Goal: Task Accomplishment & Management: Use online tool/utility

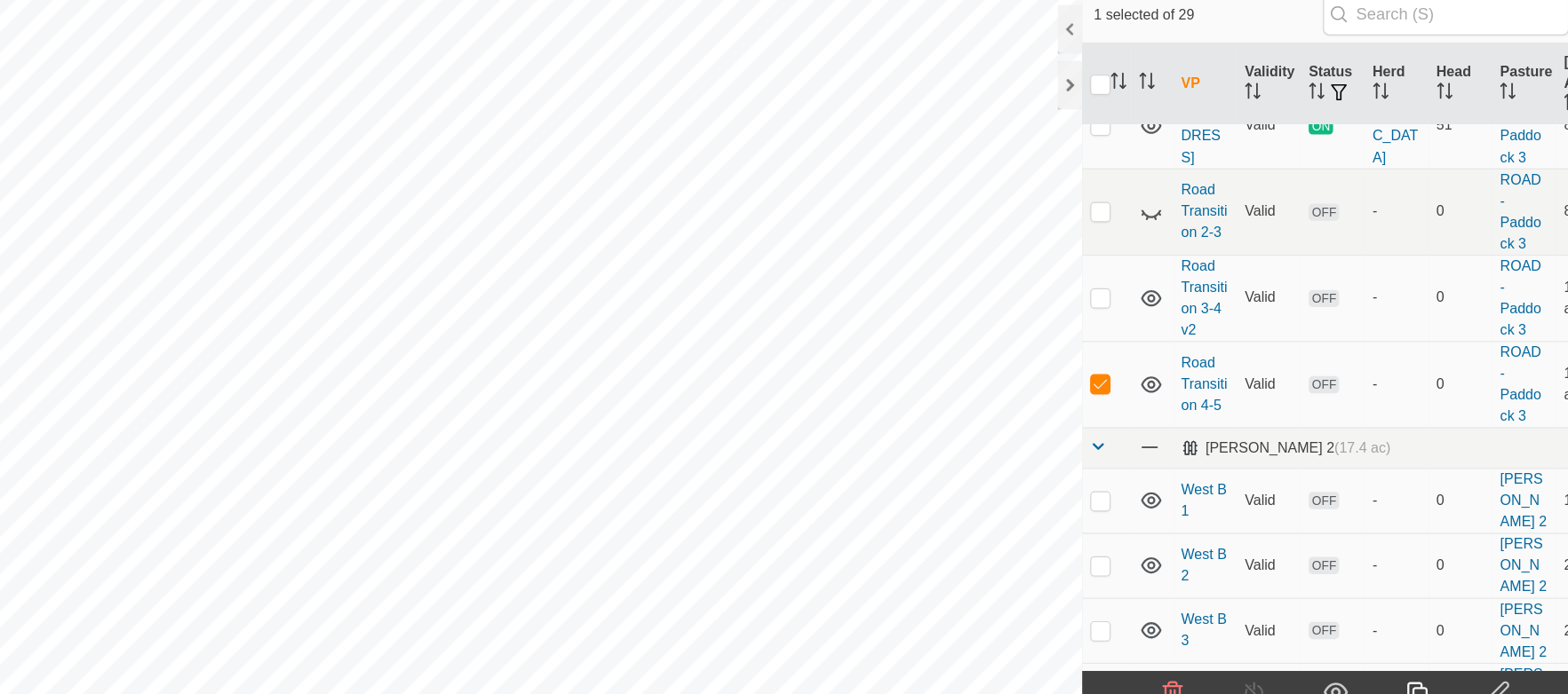
scroll to position [804, 0]
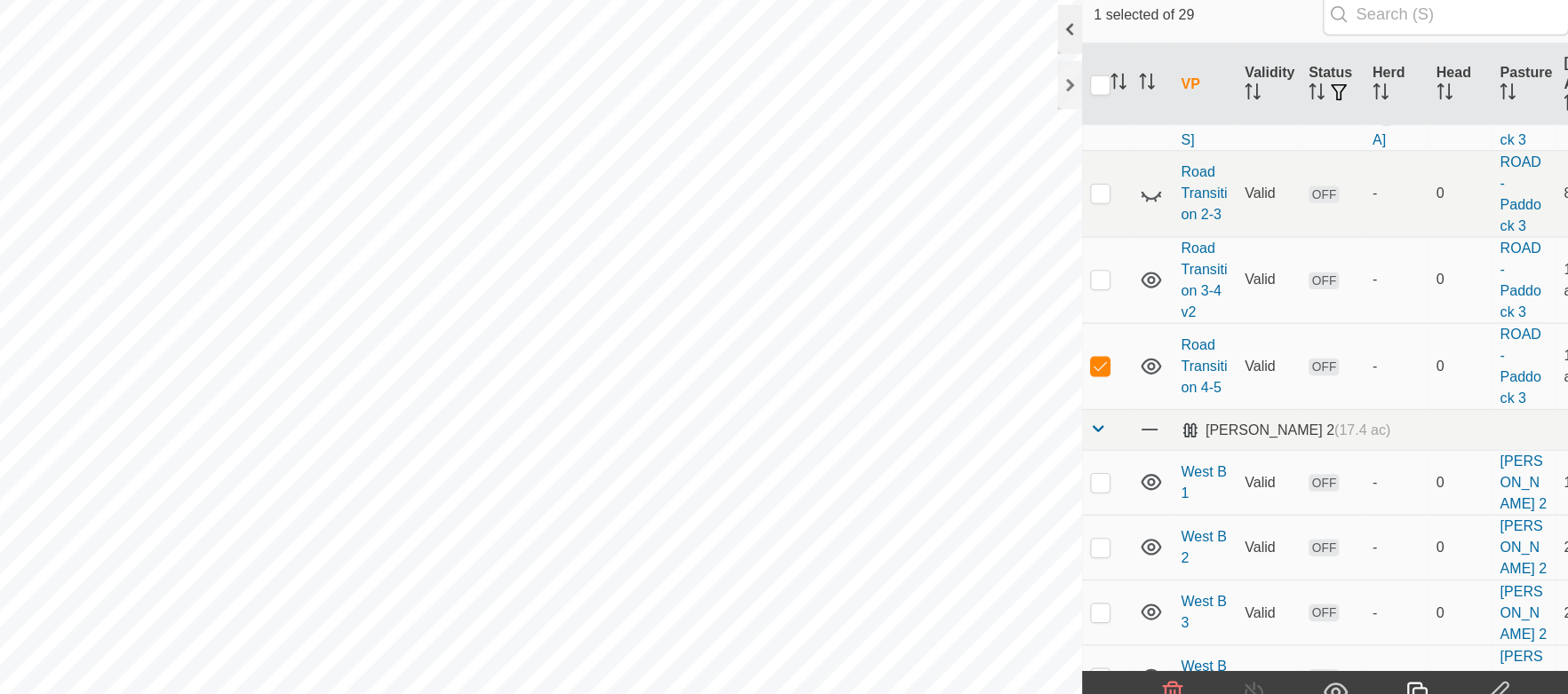
click at [1018, 83] on div at bounding box center [1016, 79] width 22 height 42
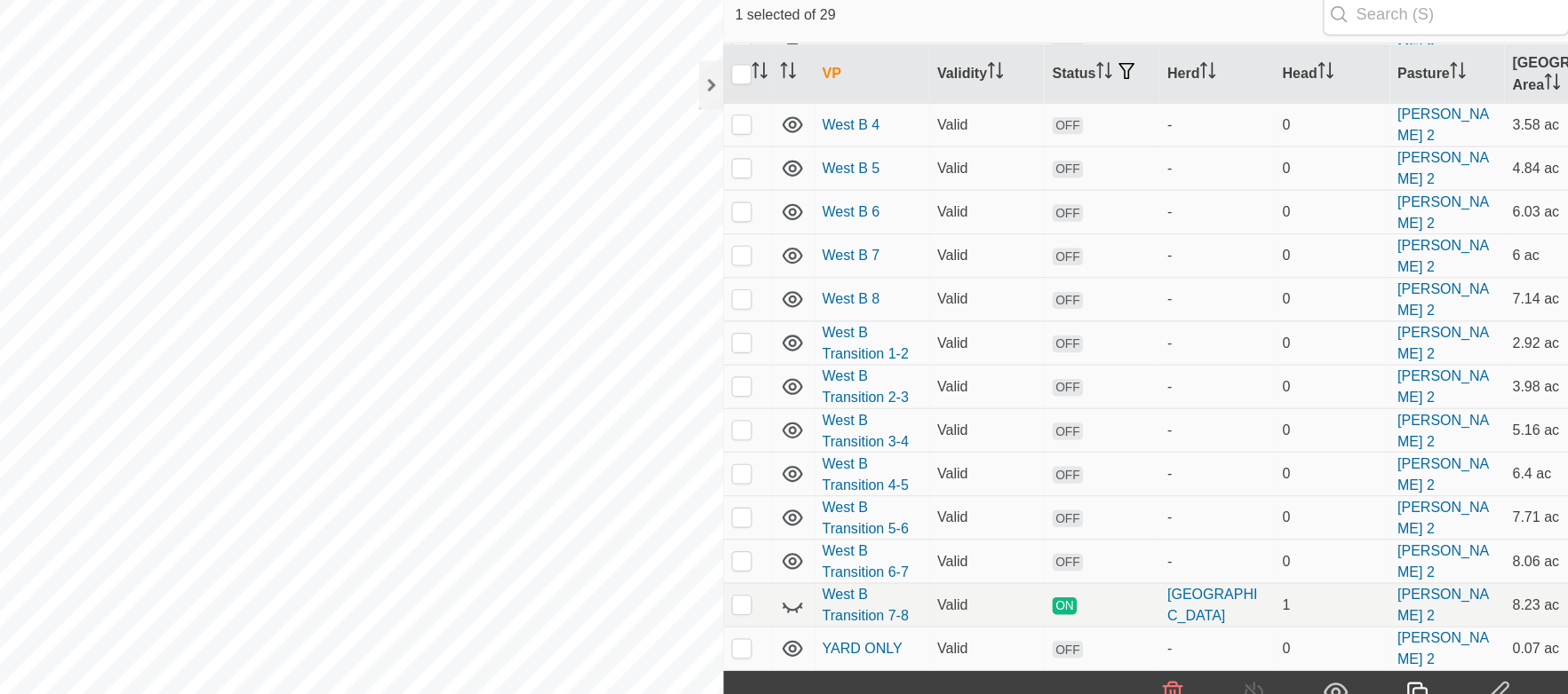
scroll to position [543, 0]
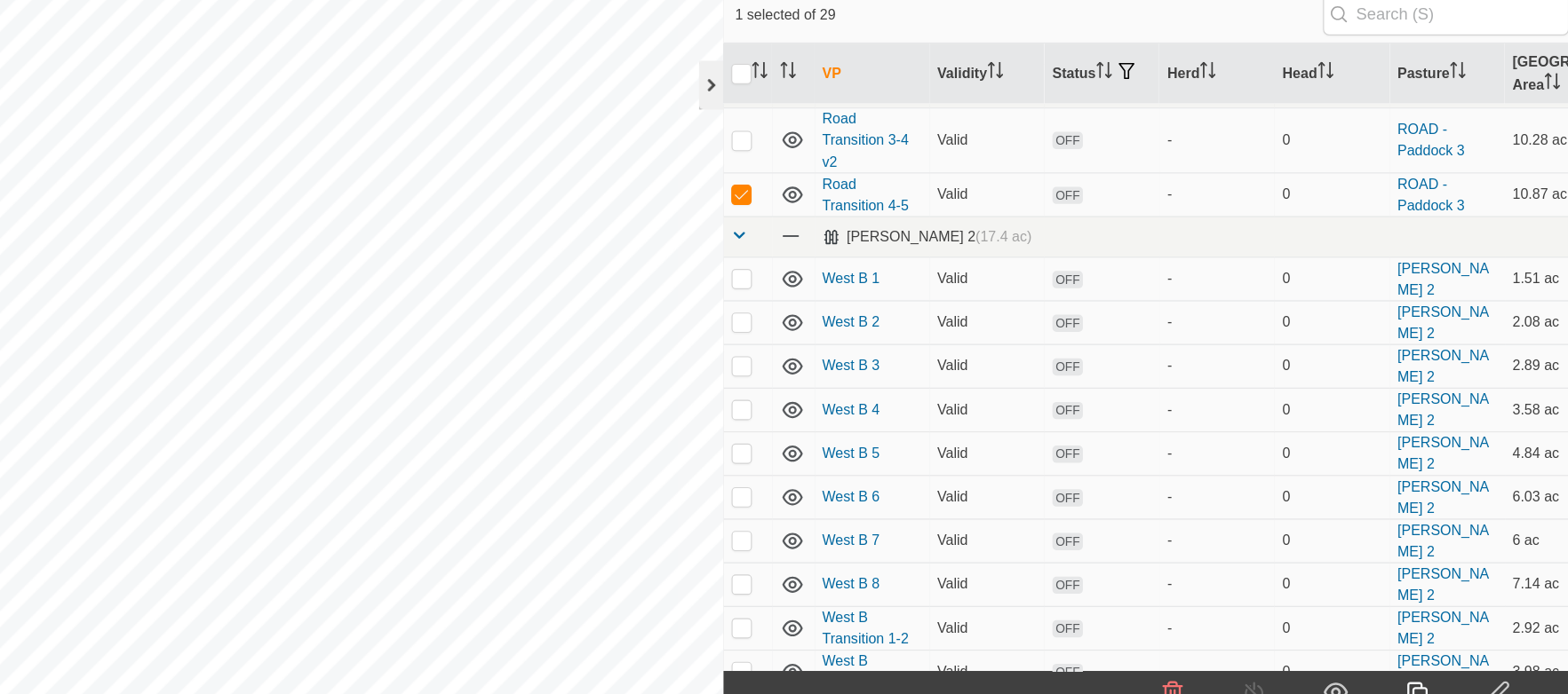
click at [696, 137] on div at bounding box center [703, 128] width 22 height 42
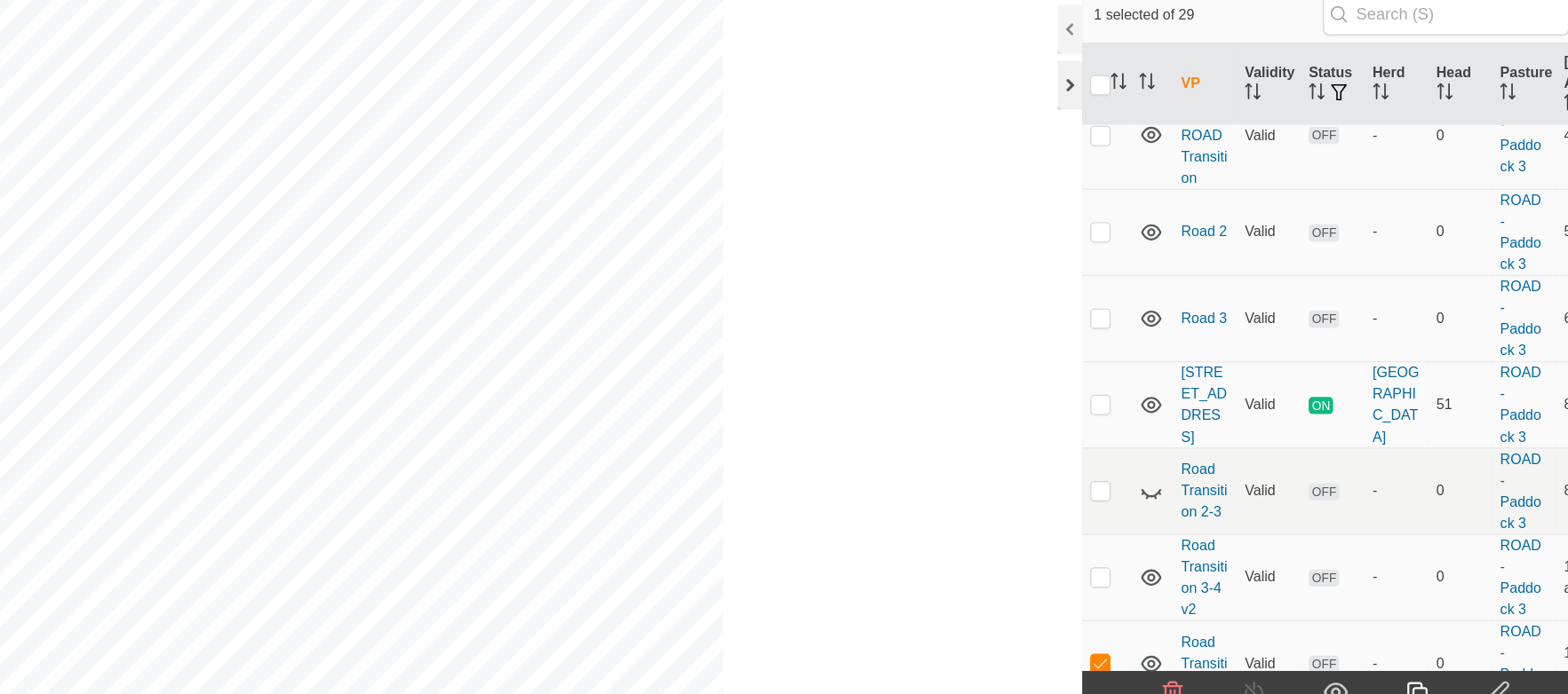
scroll to position [804, 0]
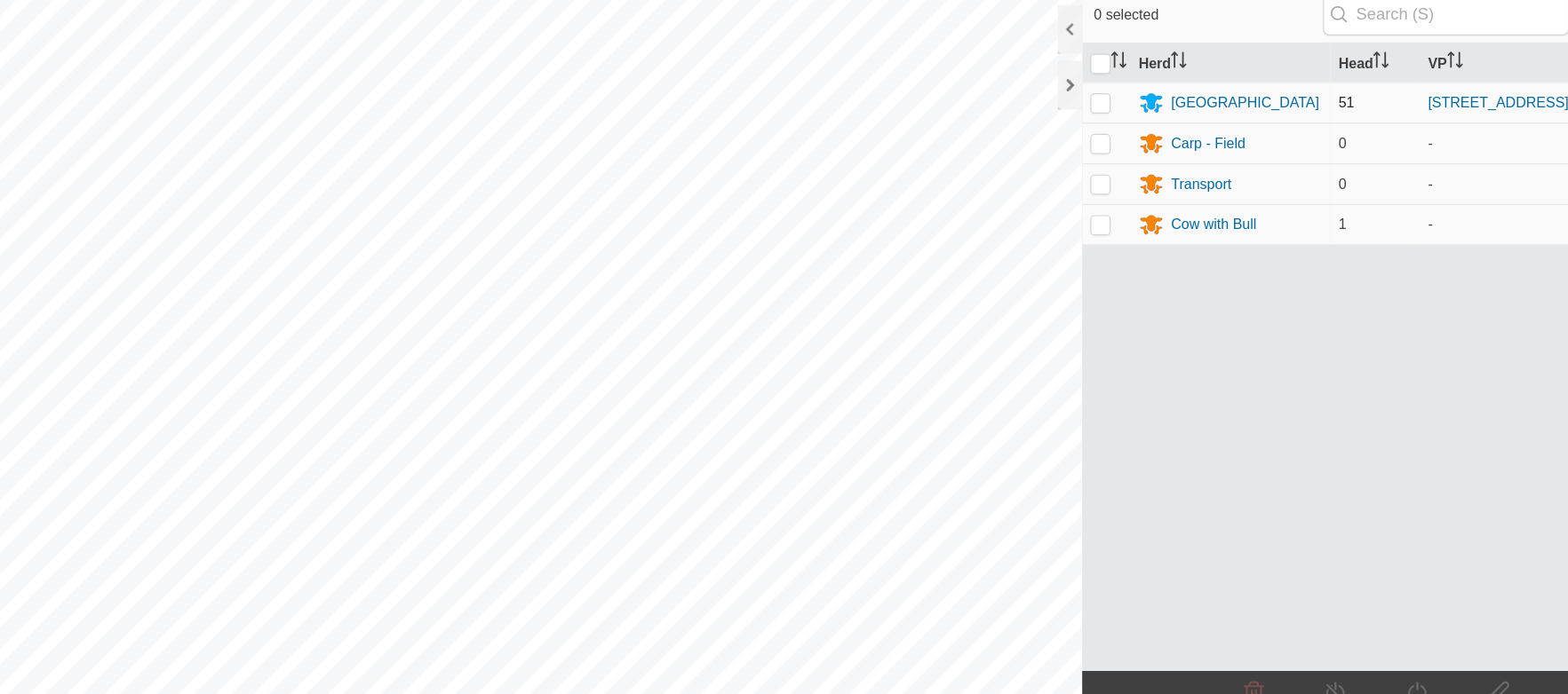
click at [1048, 146] on p-checkbox at bounding box center [1043, 143] width 18 height 14
checkbox input "true"
click at [1048, 145] on p-checkbox at bounding box center [1043, 143] width 18 height 14
checkbox input "true"
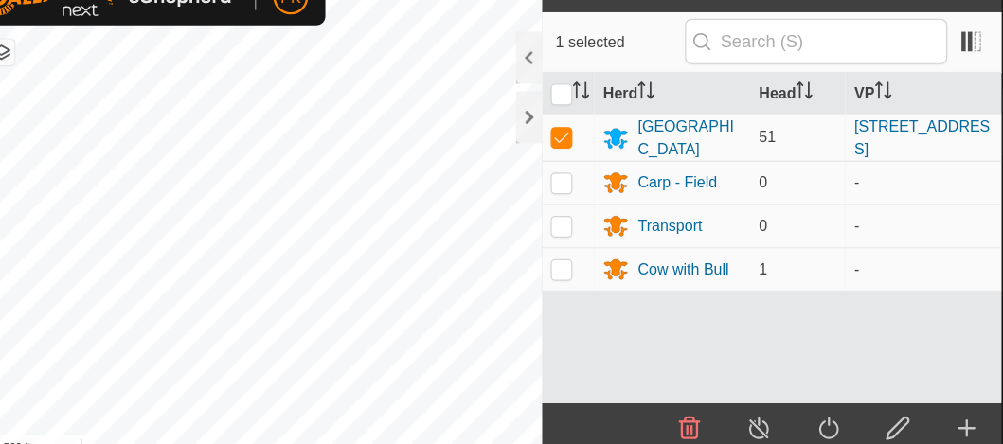
drag, startPoint x: 725, startPoint y: 356, endPoint x: 726, endPoint y: 292, distance: 64.4
click at [726, 292] on div "Herd Head VP Perth 51 Road 4 Carp - Field 0 - Transport 0 - Cow with Bull 1 -" at bounding box center [725, 242] width 401 height 289
click at [777, 403] on icon at bounding box center [776, 409] width 24 height 23
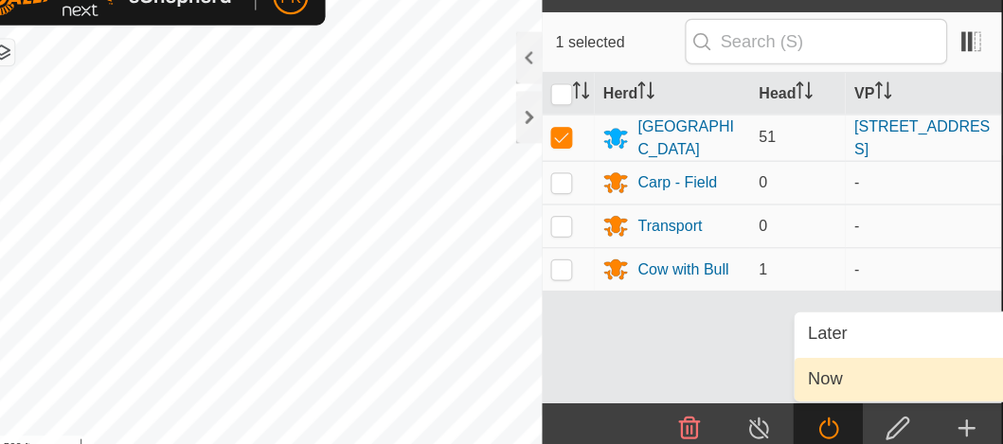
click at [776, 359] on link "Now" at bounding box center [839, 366] width 187 height 38
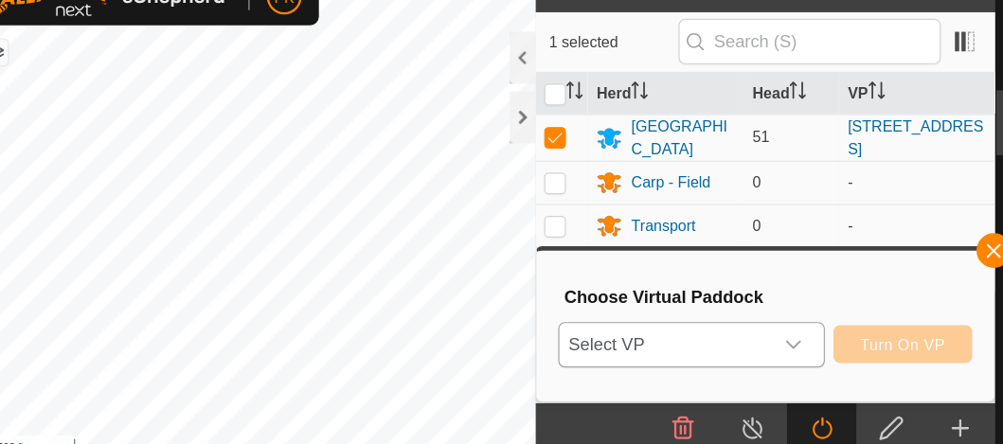
click at [761, 333] on div "dropdown trigger" at bounding box center [751, 336] width 38 height 38
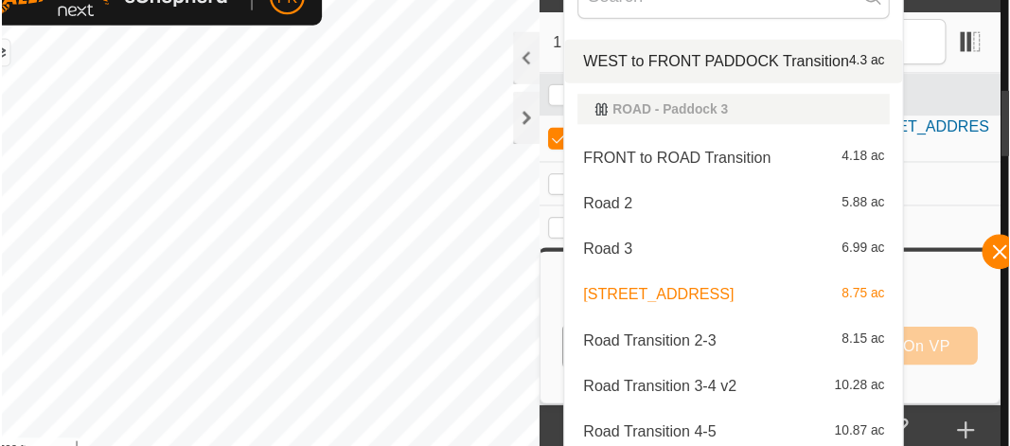
scroll to position [231, 0]
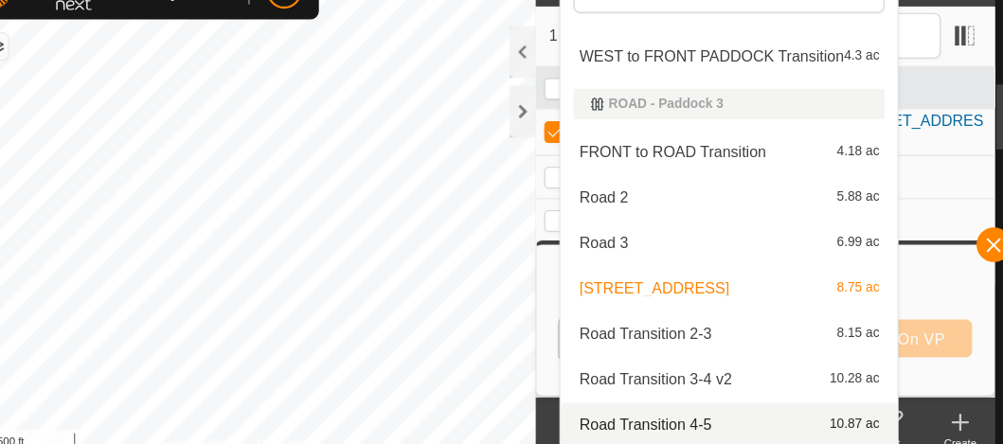
click at [649, 412] on li "Road Transition 4-5 10.87 ac" at bounding box center [694, 411] width 294 height 38
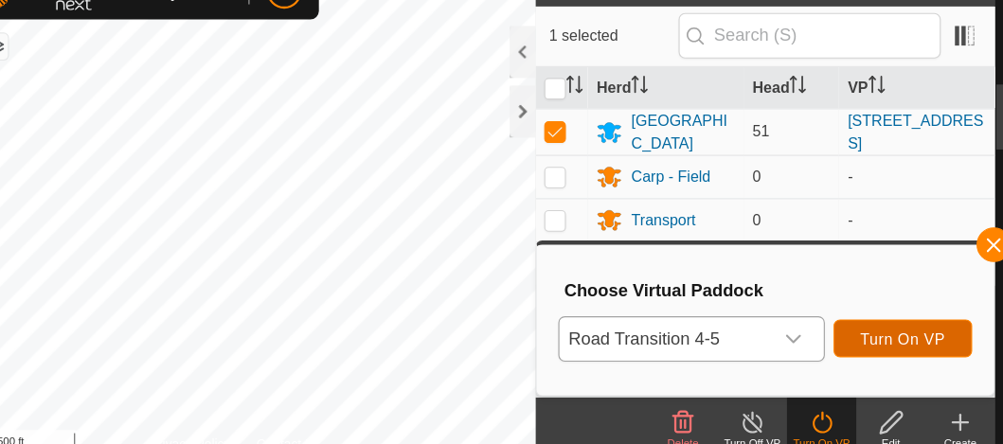
click at [851, 342] on span "Turn On VP" at bounding box center [846, 336] width 74 height 15
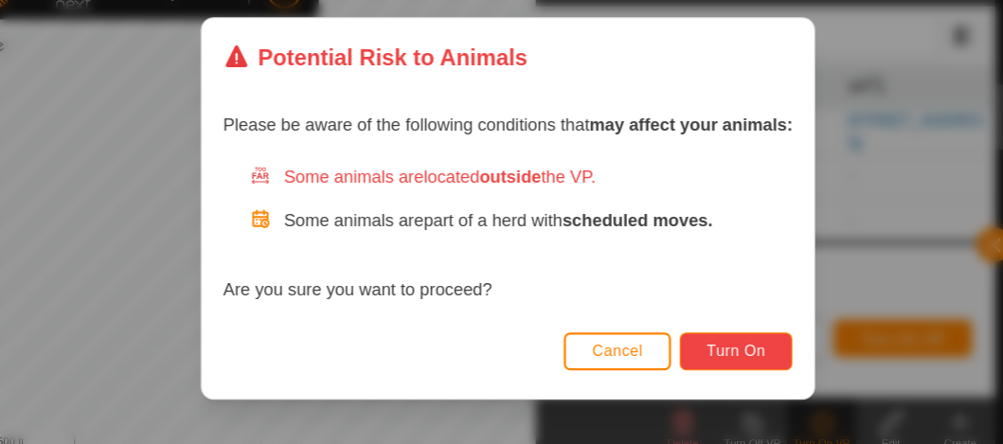
click at [715, 341] on span "Turn On" at bounding box center [700, 346] width 51 height 15
